Goal: Find specific page/section: Find specific page/section

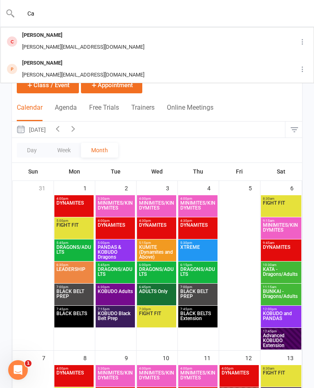
type input "C"
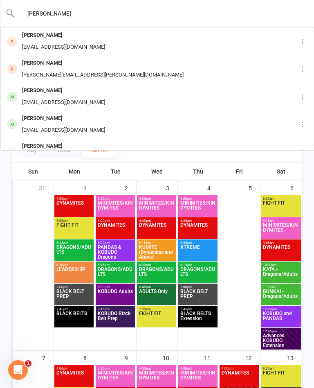
type input "[PERSON_NAME]"
click at [63, 40] on div "[PERSON_NAME]" at bounding box center [64, 35] width 88 height 12
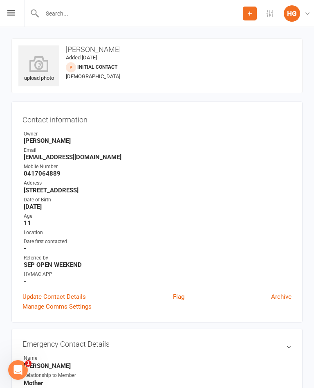
click at [11, 18] on div "Prospect Member Non-attending contact Class / event Appointment Grading event T…" at bounding box center [157, 13] width 314 height 27
click at [13, 13] on icon at bounding box center [11, 12] width 8 height 5
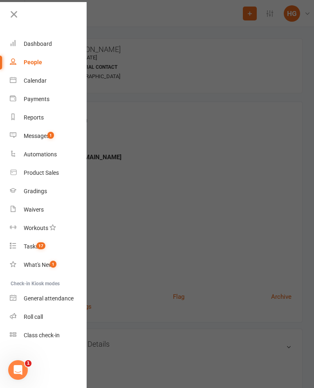
click at [39, 205] on link "Waivers" at bounding box center [48, 210] width 77 height 18
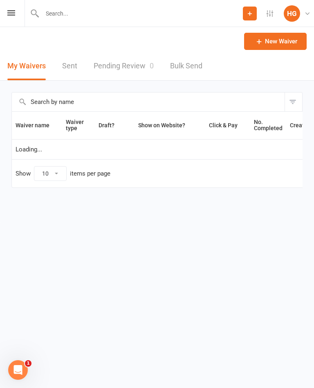
select select "100"
click at [140, 66] on link "Pending Review 0" at bounding box center [124, 66] width 60 height 28
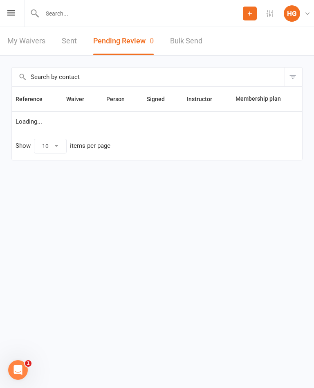
select select "100"
click at [10, 7] on div "Prospect Member Non-attending contact Class / event Appointment Grading event T…" at bounding box center [157, 13] width 314 height 27
click at [15, 13] on icon at bounding box center [11, 12] width 8 height 5
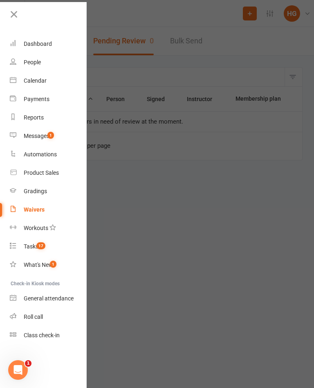
click at [37, 209] on div "Waivers" at bounding box center [34, 209] width 21 height 7
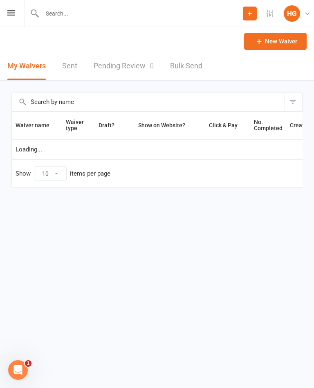
select select "100"
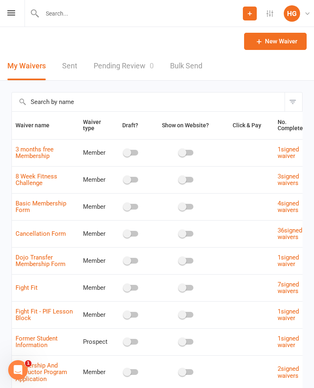
click at [11, 15] on icon at bounding box center [11, 12] width 8 height 5
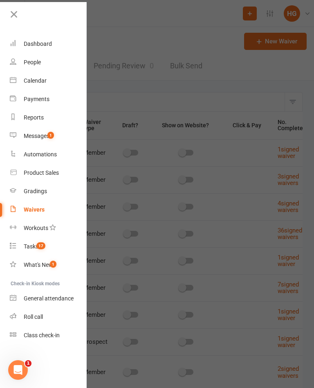
click at [144, 22] on div at bounding box center [157, 194] width 314 height 388
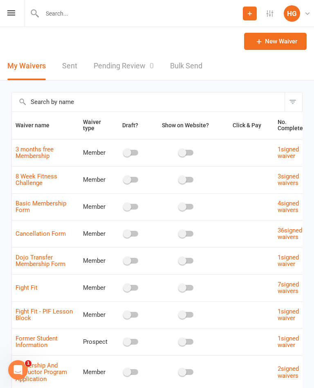
click at [96, 17] on input "text" at bounding box center [141, 13] width 203 height 11
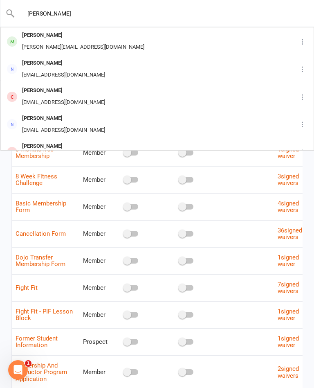
type input "[PERSON_NAME]"
click at [62, 34] on div "[PERSON_NAME]" at bounding box center [83, 35] width 127 height 12
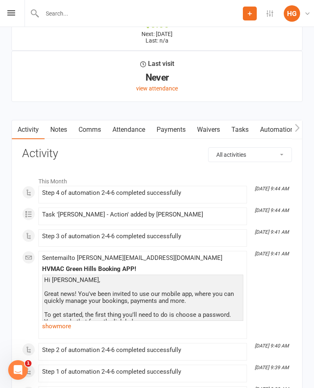
click at [217, 132] on link "Waivers" at bounding box center [209, 129] width 34 height 19
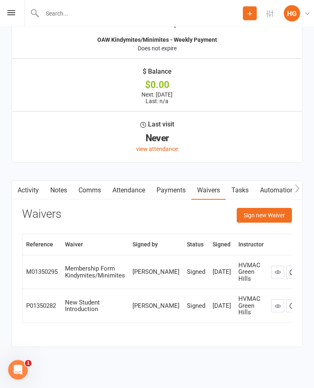
scroll to position [1096, 0]
click at [275, 275] on icon at bounding box center [278, 272] width 6 height 6
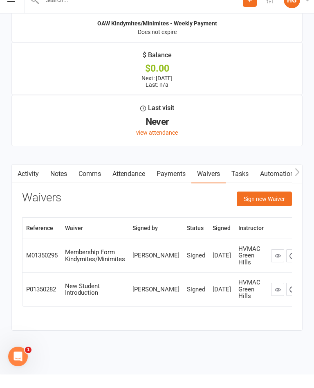
click at [10, 11] on div "Prospect Member Non-attending contact Class / event Appointment Grading event T…" at bounding box center [157, 13] width 314 height 27
click at [15, 11] on div "Prospect Member Non-attending contact Class / event Appointment Grading event T…" at bounding box center [157, 13] width 314 height 27
click at [14, 12] on div "Prospect Member Non-attending contact Class / event Appointment Grading event T…" at bounding box center [157, 13] width 314 height 27
click at [9, 13] on div "Prospect Member Non-attending contact Class / event Appointment Grading event T…" at bounding box center [157, 13] width 314 height 27
